Goal: Task Accomplishment & Management: Complete application form

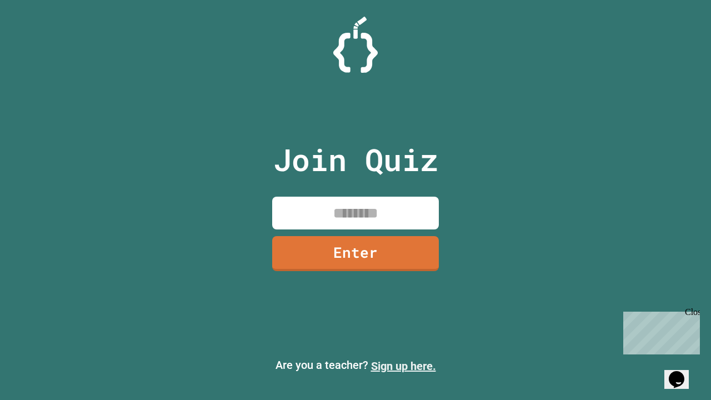
click at [403, 366] on link "Sign up here." at bounding box center [403, 365] width 65 height 13
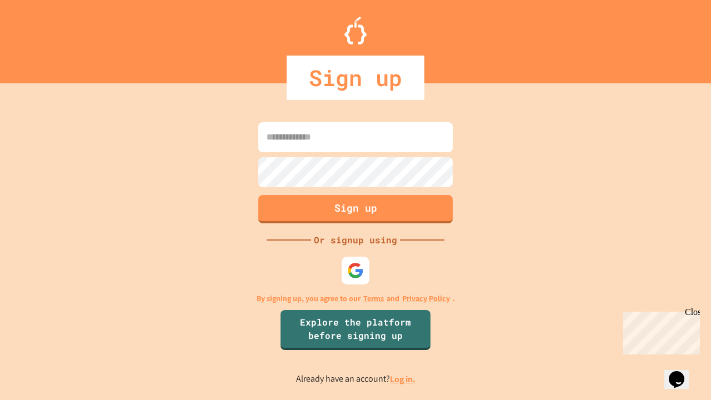
click at [403, 379] on link "Log in." at bounding box center [403, 379] width 26 height 12
